Goal: Information Seeking & Learning: Learn about a topic

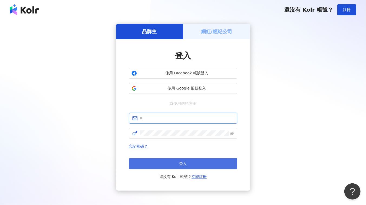
type input "**********"
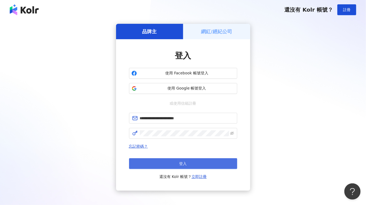
click at [177, 167] on button "登入" at bounding box center [183, 163] width 108 height 11
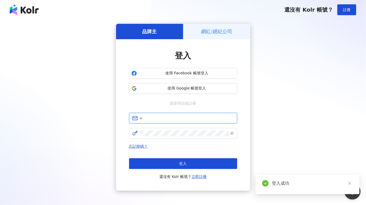
type input "**********"
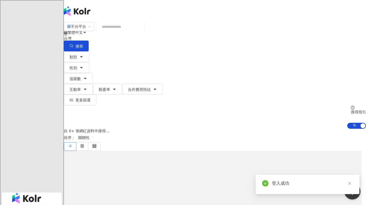
click at [142, 31] on input "search" at bounding box center [121, 27] width 44 height 10
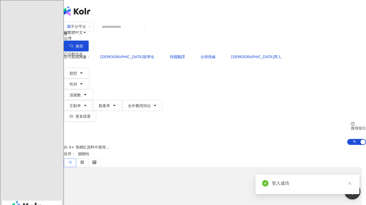
type input "*******"
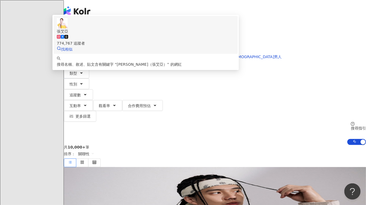
click at [175, 46] on div "774,767 追蹤者" at bounding box center [146, 40] width 178 height 12
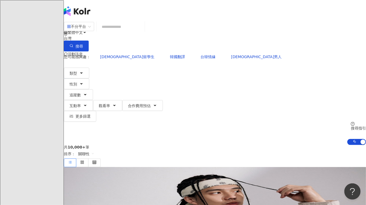
paste input "**********"
type input "**********"
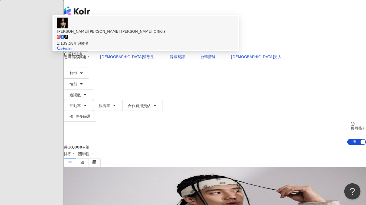
click at [174, 46] on div "1,139,584 追蹤者" at bounding box center [146, 40] width 178 height 12
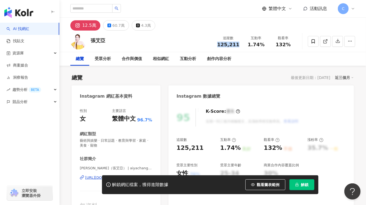
drag, startPoint x: 218, startPoint y: 42, endPoint x: 239, endPoint y: 43, distance: 20.9
click at [239, 43] on div "追蹤數 125,211" at bounding box center [228, 41] width 29 height 12
copy span "125,211"
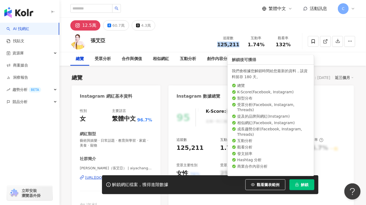
click at [299, 183] on button "解鎖" at bounding box center [301, 184] width 25 height 11
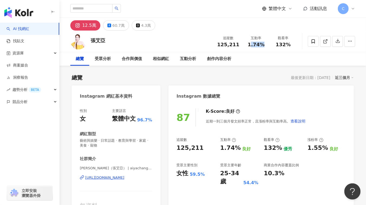
drag, startPoint x: 250, startPoint y: 47, endPoint x: 266, endPoint y: 47, distance: 16.0
click at [266, 47] on div "1.74%" at bounding box center [256, 44] width 21 height 5
click at [251, 46] on span "1.74%" at bounding box center [256, 44] width 17 height 5
drag, startPoint x: 250, startPoint y: 46, endPoint x: 264, endPoint y: 46, distance: 14.9
click at [264, 46] on div "1.74%" at bounding box center [256, 44] width 21 height 5
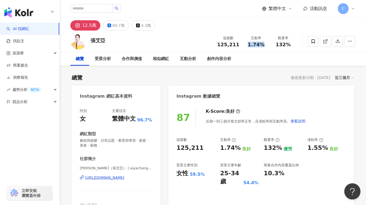
copy span "1.74%"
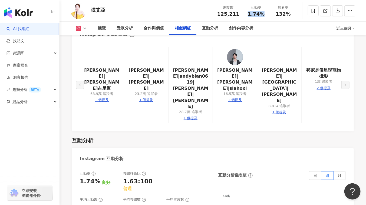
scroll to position [1057, 0]
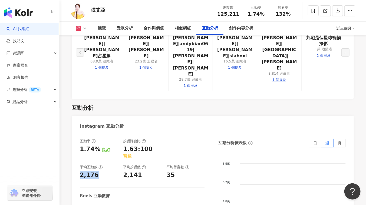
drag, startPoint x: 79, startPoint y: 101, endPoint x: 100, endPoint y: 100, distance: 20.8
click at [100, 133] on div "互動率 1.74% 良好 按讚評論比 1.63:100 普通 平均互動數 2,176 平均按讚數 2,141 平均留言數 35 Reels 互動數據 Reel…" at bounding box center [213, 194] width 282 height 122
copy div "2,176"
drag, startPoint x: 221, startPoint y: 89, endPoint x: 216, endPoint y: 86, distance: 5.5
click at [220, 139] on div "互動分析儀表板 日 週 月 5.5萬 5.5萬 3.7萬 3.7萬 1.8萬 1.8萬 0 0 6,589 3,983 3,739 4,523 2,731 1…" at bounding box center [281, 193] width 127 height 108
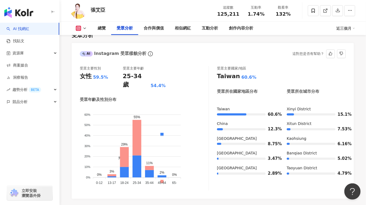
scroll to position [516, 0]
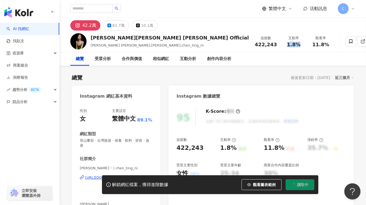
drag, startPoint x: 250, startPoint y: 46, endPoint x: 262, endPoint y: 45, distance: 12.8
click at [283, 45] on div "1.8%" at bounding box center [293, 44] width 21 height 5
copy span "1.8%"
click at [255, 46] on span "422,243" at bounding box center [266, 45] width 22 height 6
drag, startPoint x: 219, startPoint y: 44, endPoint x: 238, endPoint y: 44, distance: 18.4
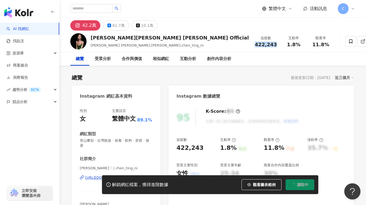
click at [255, 44] on div "422,243" at bounding box center [266, 44] width 22 height 5
copy span "422,243"
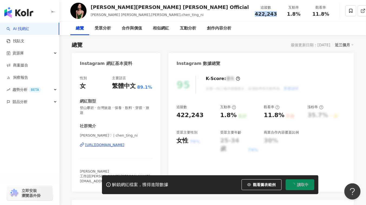
scroll to position [74, 0]
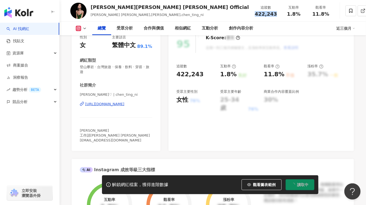
click at [301, 188] on button "讀取中" at bounding box center [300, 184] width 29 height 11
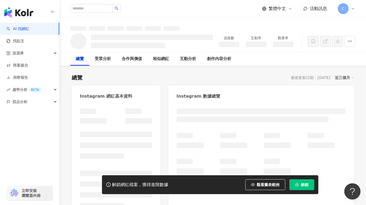
click at [301, 187] on span "解鎖" at bounding box center [305, 185] width 8 height 4
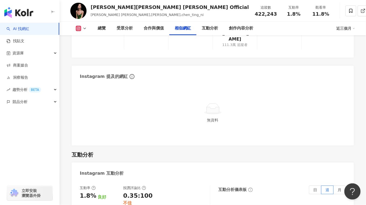
scroll to position [1032, 0]
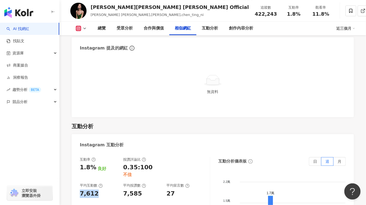
drag, startPoint x: 79, startPoint y: 144, endPoint x: 104, endPoint y: 145, distance: 24.9
copy div "7,612"
